Goal: Contribute content: Add original content to the website for others to see

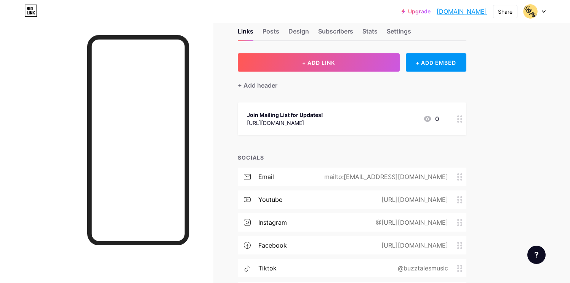
scroll to position [21, 0]
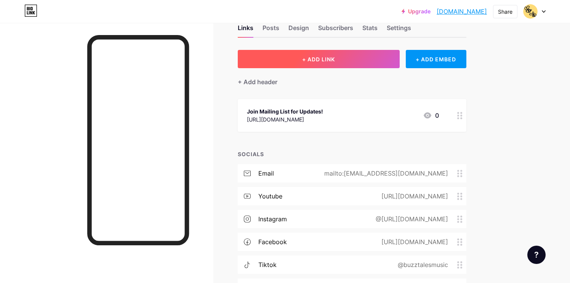
click at [328, 62] on span "+ ADD LINK" at bounding box center [318, 59] width 33 height 6
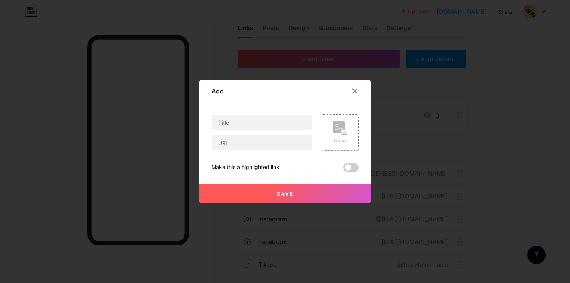
click at [350, 144] on div "Picture" at bounding box center [340, 132] width 37 height 37
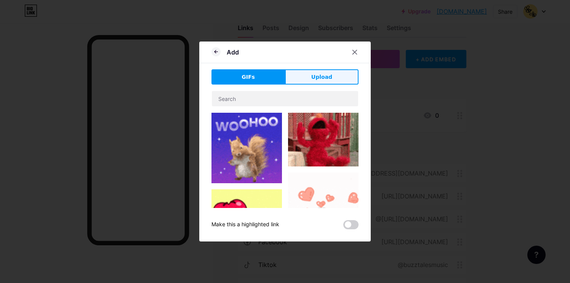
click at [326, 72] on button "Upload" at bounding box center [322, 76] width 74 height 15
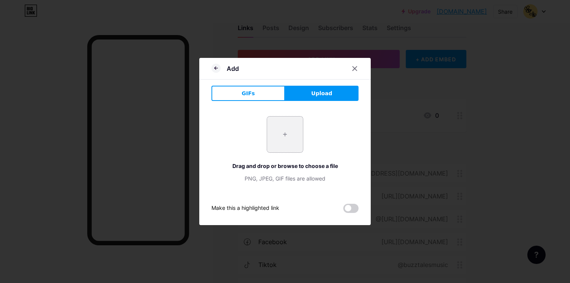
click at [290, 133] on input "file" at bounding box center [285, 135] width 36 height 36
type input "C:\fakepath\CARLY-MOCKUP BOOK.png"
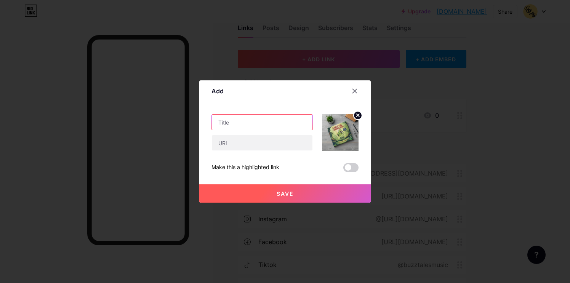
click at [233, 120] on input "text" at bounding box center [262, 122] width 101 height 15
type input "Pre-order"
click at [226, 148] on input "text" at bounding box center [262, 142] width 101 height 15
type input "[URL][DOMAIN_NAME]"
click at [295, 193] on button "Save" at bounding box center [285, 194] width 172 height 18
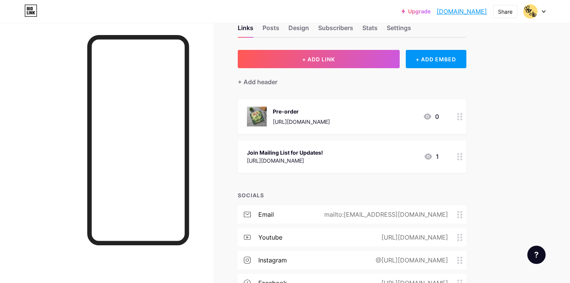
click at [460, 119] on icon at bounding box center [460, 116] width 5 height 7
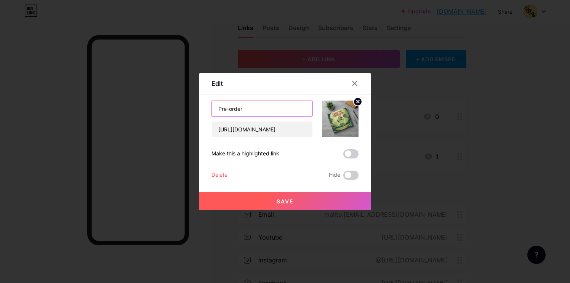
click at [258, 111] on input "Pre-order" at bounding box center [262, 108] width 101 height 15
type input "Pre-order Carly the Chameleon"
click at [353, 149] on div "Pre-order Carly the Chameleon [URL][DOMAIN_NAME] Make this a highlighted link D…" at bounding box center [285, 140] width 147 height 79
click at [353, 154] on span at bounding box center [351, 153] width 15 height 9
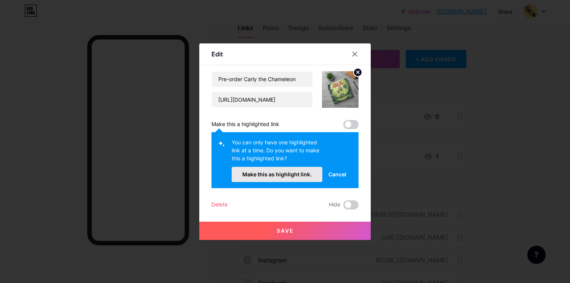
click at [300, 175] on span "Make this as highlight link." at bounding box center [277, 174] width 69 height 6
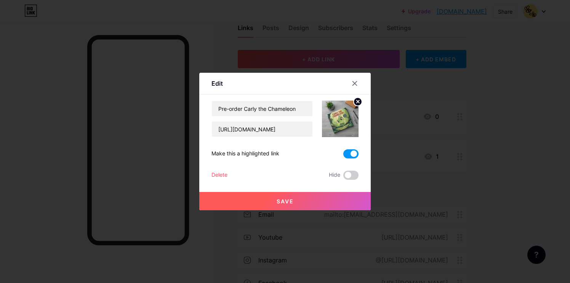
click at [307, 202] on button "Save" at bounding box center [285, 201] width 172 height 18
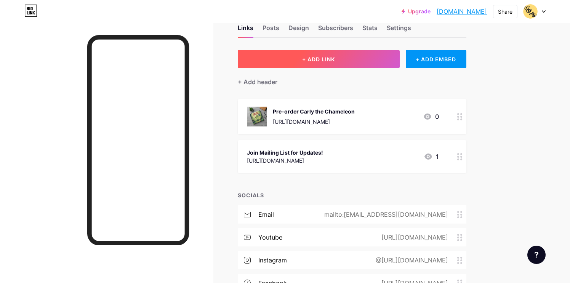
click at [368, 58] on button "+ ADD LINK" at bounding box center [319, 59] width 162 height 18
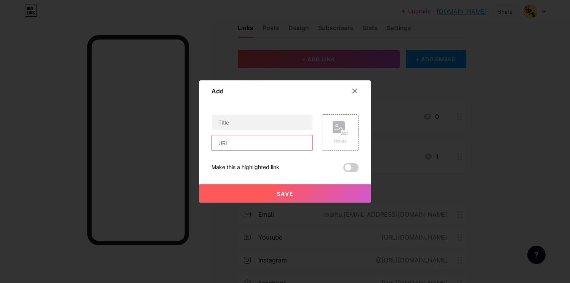
click at [249, 148] on input "text" at bounding box center [262, 142] width 101 height 15
paste input "[URL][DOMAIN_NAME]"
type input "[URL][DOMAIN_NAME]"
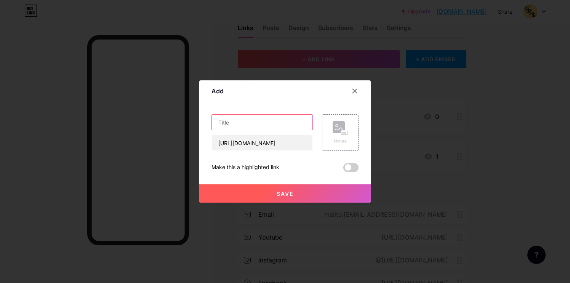
click at [243, 123] on input "text" at bounding box center [262, 122] width 101 height 15
drag, startPoint x: 274, startPoint y: 125, endPoint x: 243, endPoint y: 121, distance: 30.7
click at [243, 122] on input "Pre-Save the Song!" at bounding box center [262, 122] width 101 height 15
type input "Pre-Save the Song: [PERSON_NAME] the Chameleon"
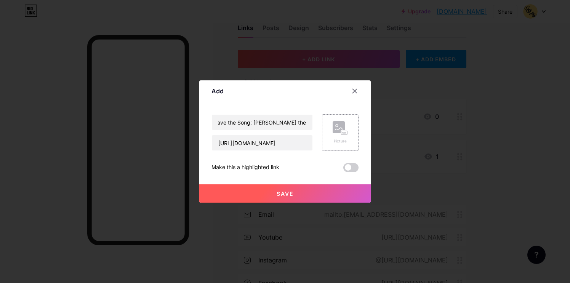
scroll to position [0, 0]
click at [336, 131] on rect at bounding box center [339, 127] width 12 height 12
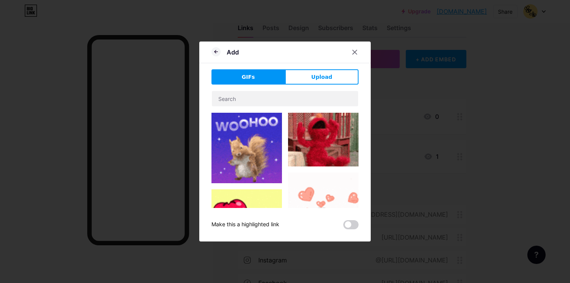
click at [320, 82] on button "Upload" at bounding box center [322, 76] width 74 height 15
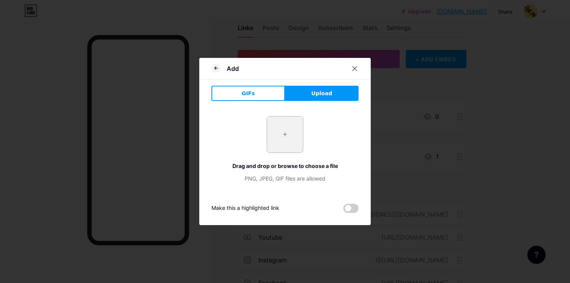
click at [281, 132] on input "file" at bounding box center [285, 135] width 36 height 36
type input "C:\fakepath\ebook_Carly.jpg"
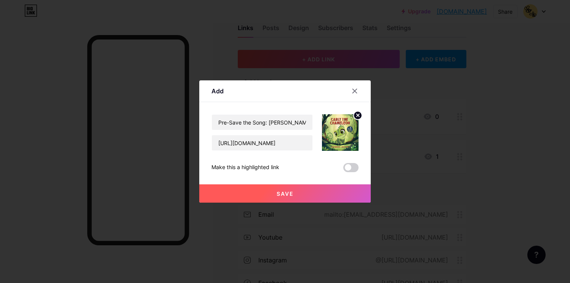
click at [296, 191] on button "Save" at bounding box center [285, 194] width 172 height 18
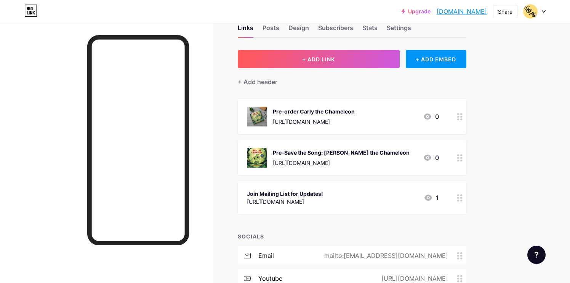
click at [460, 118] on icon at bounding box center [460, 116] width 5 height 7
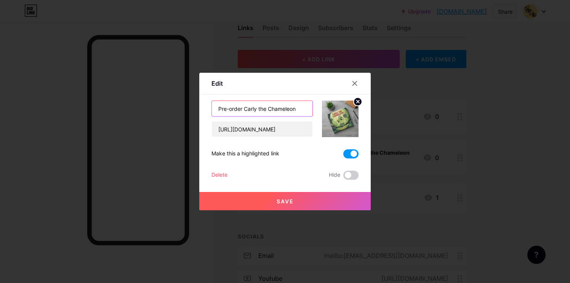
click at [273, 110] on input "Pre-order Carly the Chameleon" at bounding box center [262, 108] width 101 height 15
drag, startPoint x: 268, startPoint y: 110, endPoint x: 317, endPoint y: 108, distance: 49.6
click at [318, 109] on div "Pre-order Carly the Chameleon [URL][DOMAIN_NAME]" at bounding box center [285, 119] width 147 height 37
click at [304, 105] on input "Pre-order Carly the Chameleon" at bounding box center [262, 108] width 101 height 15
drag, startPoint x: 305, startPoint y: 108, endPoint x: 244, endPoint y: 108, distance: 60.6
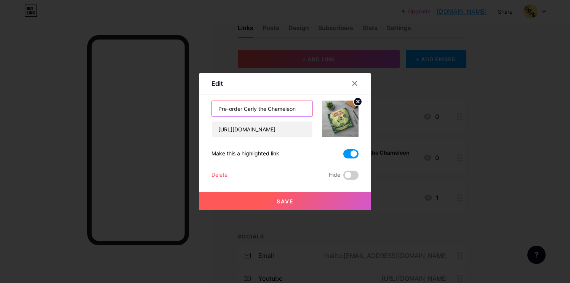
click at [244, 108] on input "Pre-order Carly the Chameleon" at bounding box center [262, 108] width 101 height 15
type input "Pre-order the Book"
click at [271, 202] on button "Save" at bounding box center [285, 201] width 172 height 18
click at [431, 183] on div at bounding box center [285, 141] width 570 height 283
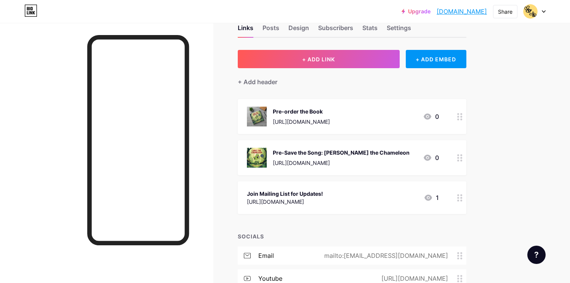
click at [463, 156] on div at bounding box center [460, 157] width 13 height 35
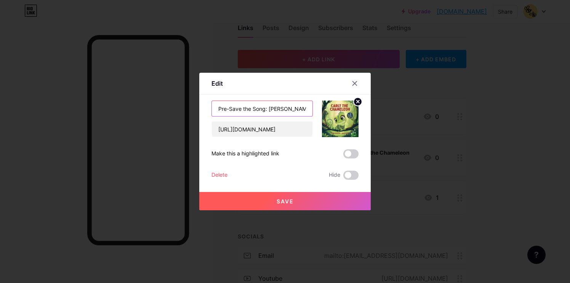
click at [262, 111] on input "Pre-Save the Song: [PERSON_NAME] the Chameleon" at bounding box center [262, 108] width 101 height 15
drag, startPoint x: 277, startPoint y: 109, endPoint x: 416, endPoint y: 121, distance: 139.7
click at [413, 121] on div "Edit Content YouTube Play YouTube video without leaving your page. ADD Vimeo Pl…" at bounding box center [285, 141] width 570 height 283
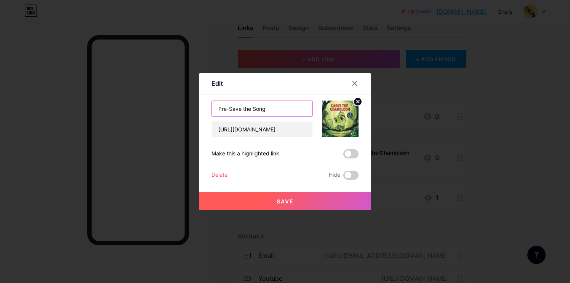
type input "Pre-Save the Song"
click at [327, 190] on div "Save" at bounding box center [285, 195] width 172 height 31
click at [327, 193] on button "Save" at bounding box center [285, 201] width 172 height 18
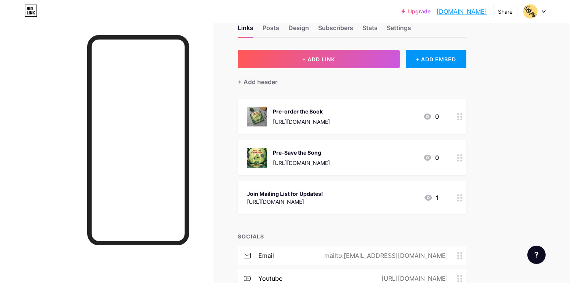
click at [485, 165] on div "Links Posts Design Subscribers Stats Settings + ADD LINK + ADD EMBED + Add head…" at bounding box center [249, 232] width 499 height 461
